Goal: Transaction & Acquisition: Book appointment/travel/reservation

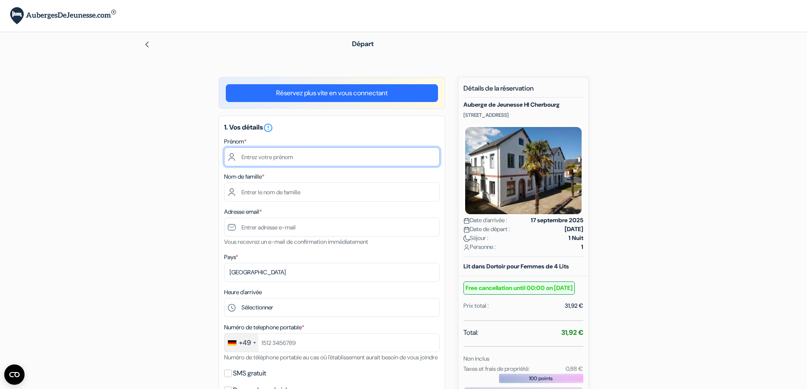
click at [240, 156] on input "text" at bounding box center [332, 156] width 216 height 19
type input "[PERSON_NAME]"
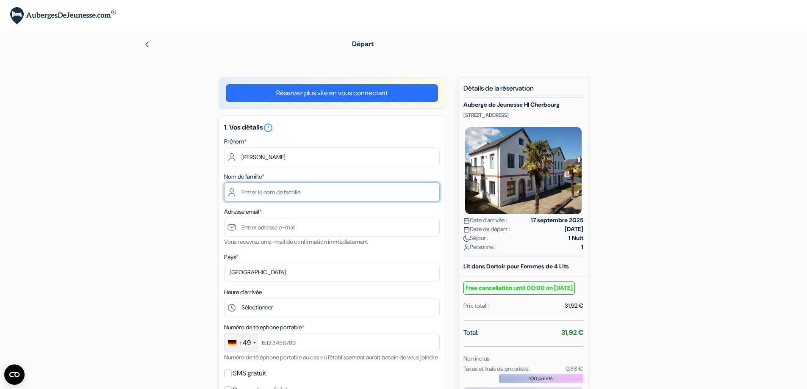
click at [241, 196] on input "text" at bounding box center [332, 192] width 216 height 19
type input "Schweiker"
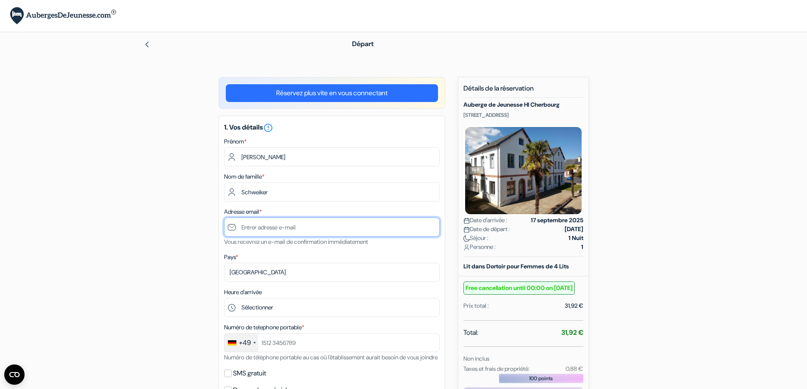
click at [245, 227] on input "text" at bounding box center [332, 227] width 216 height 19
type input "[EMAIL_ADDRESS][DOMAIN_NAME]"
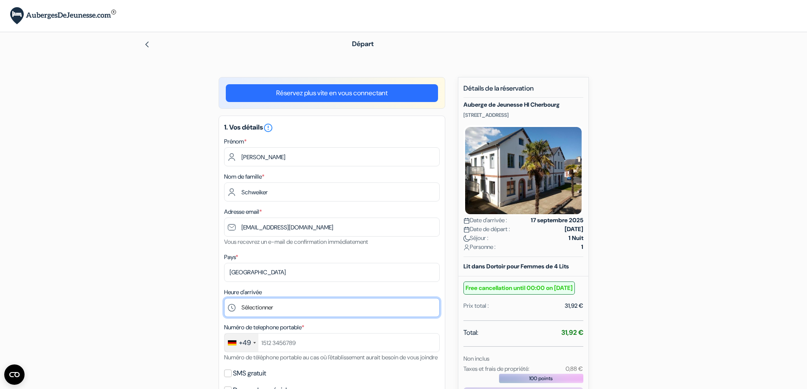
click at [263, 305] on select "Sélectionner 18:00 19:00 20:00 21:00 22:00" at bounding box center [332, 307] width 216 height 19
select select "20"
click at [224, 298] on select "Sélectionner 18:00 19:00 20:00 21:00 22:00" at bounding box center [332, 307] width 216 height 19
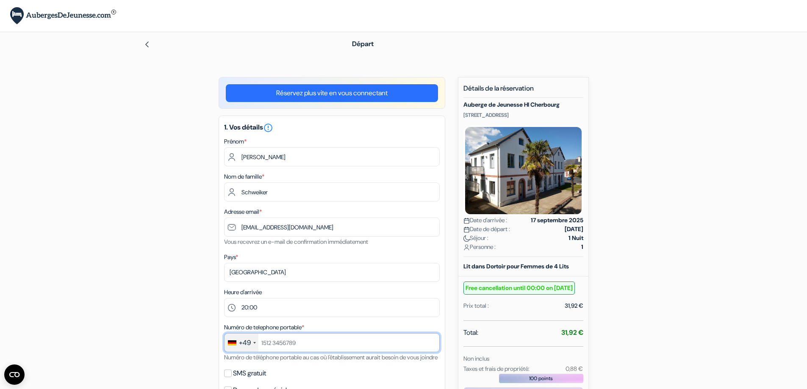
click at [260, 339] on input "text" at bounding box center [332, 342] width 216 height 19
type input "3"
click at [271, 343] on input "0151333" at bounding box center [332, 342] width 216 height 19
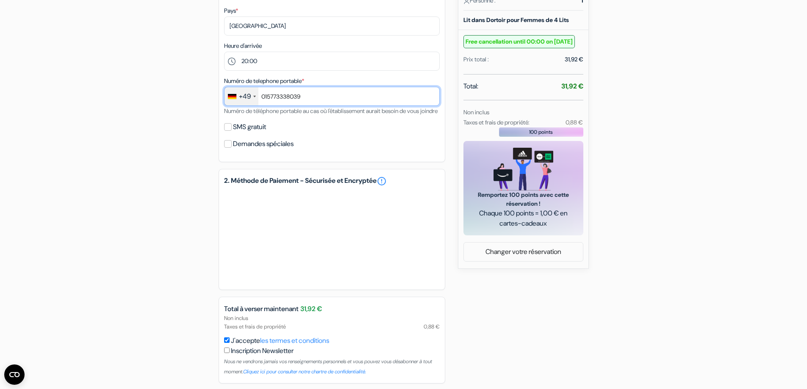
scroll to position [249, 0]
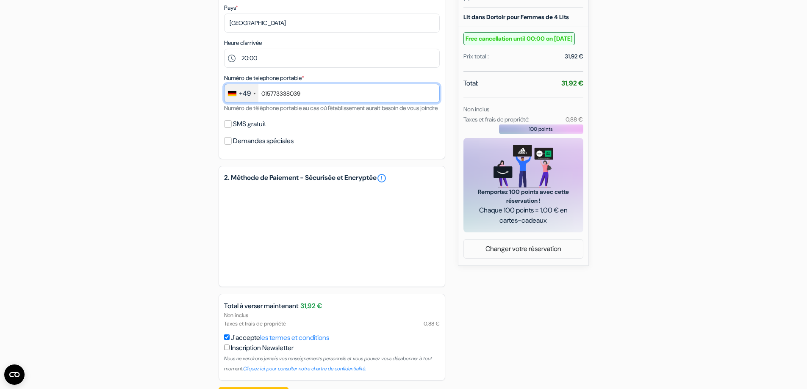
type input "015773338039"
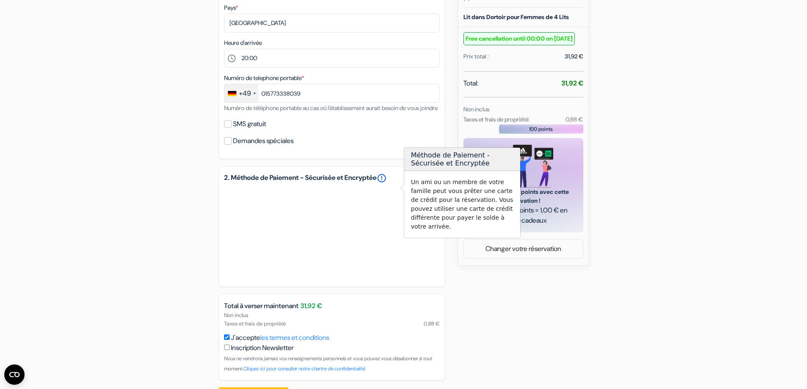
click at [387, 183] on link "error_outline" at bounding box center [381, 178] width 10 height 10
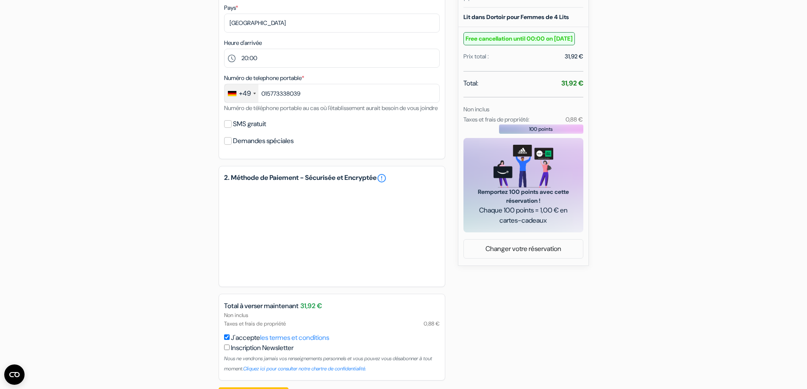
click at [181, 201] on div "add_box Auberge de Jeunesse HI Cherbourg [STREET_ADDRESS] Détails de l'établiss…" at bounding box center [403, 119] width 559 height 583
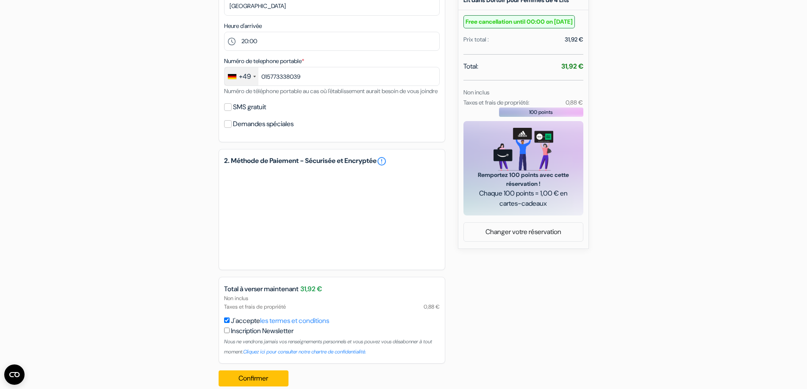
scroll to position [289, 0]
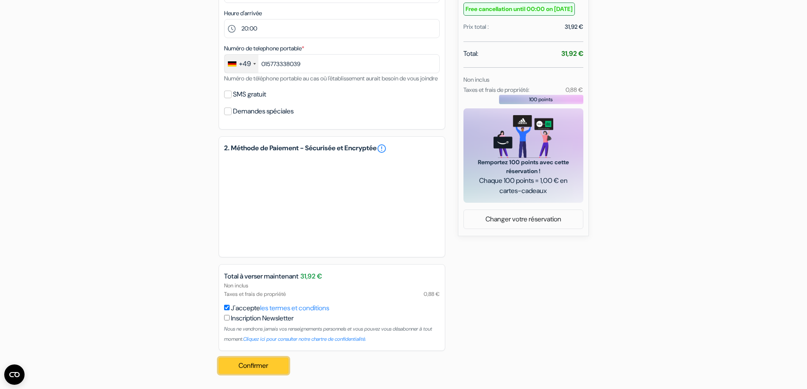
click at [248, 368] on button "Confirmer Loading..." at bounding box center [253, 366] width 70 height 16
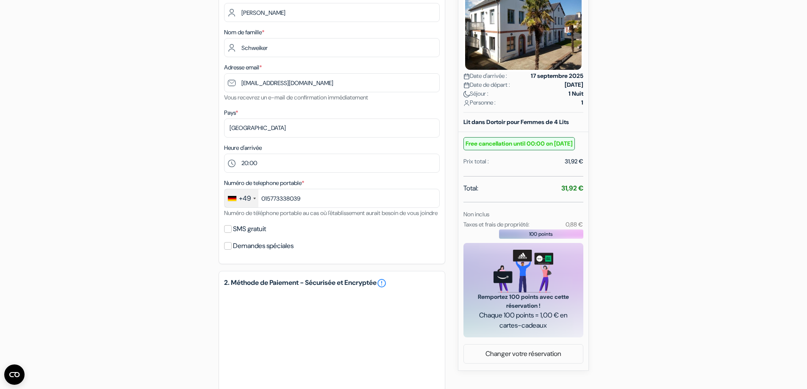
scroll to position [111, 0]
